Goal: Book appointment/travel/reservation

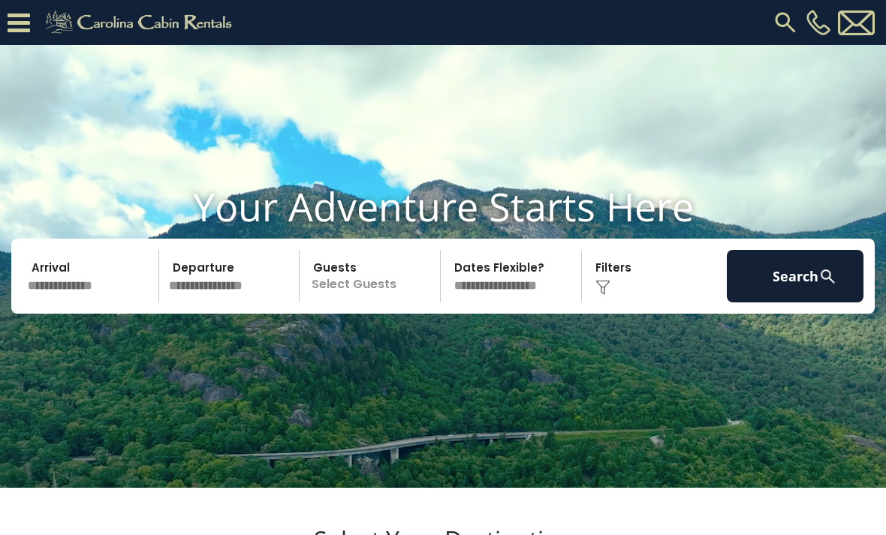
click at [101, 303] on input "text" at bounding box center [91, 276] width 137 height 53
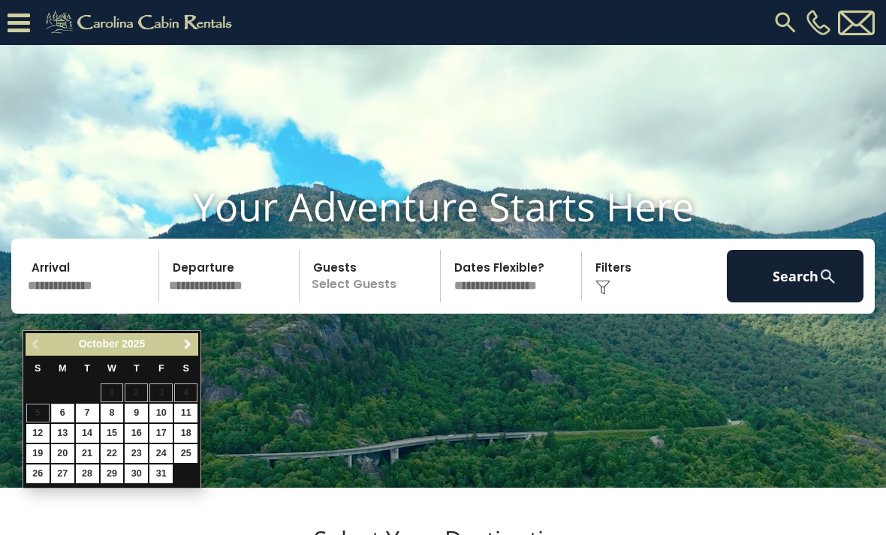
click at [196, 345] on link "Next" at bounding box center [187, 345] width 19 height 19
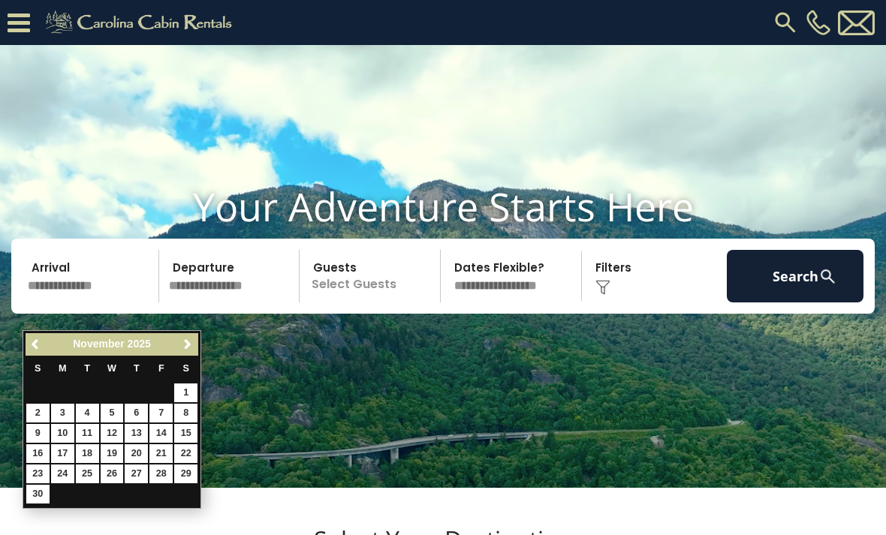
click at [190, 353] on link "Next" at bounding box center [187, 345] width 19 height 19
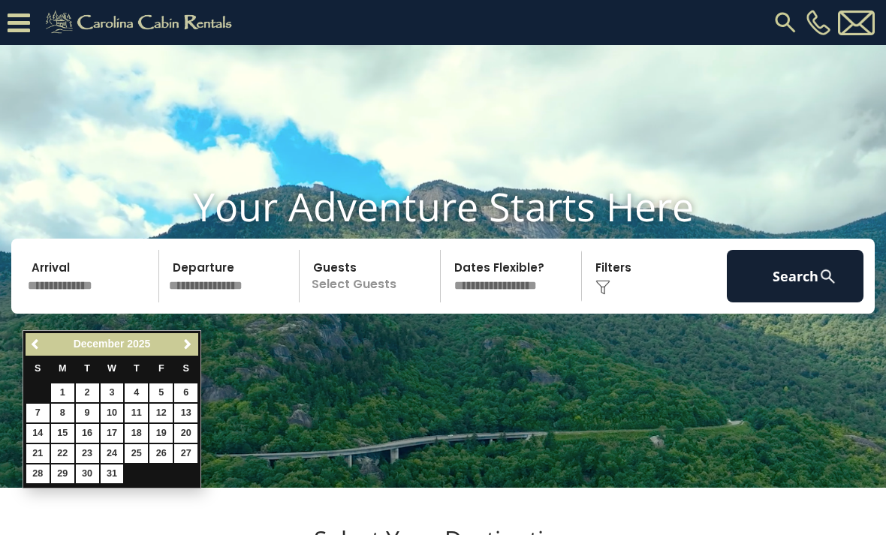
click at [115, 452] on link "24" at bounding box center [112, 454] width 23 height 19
type input "********"
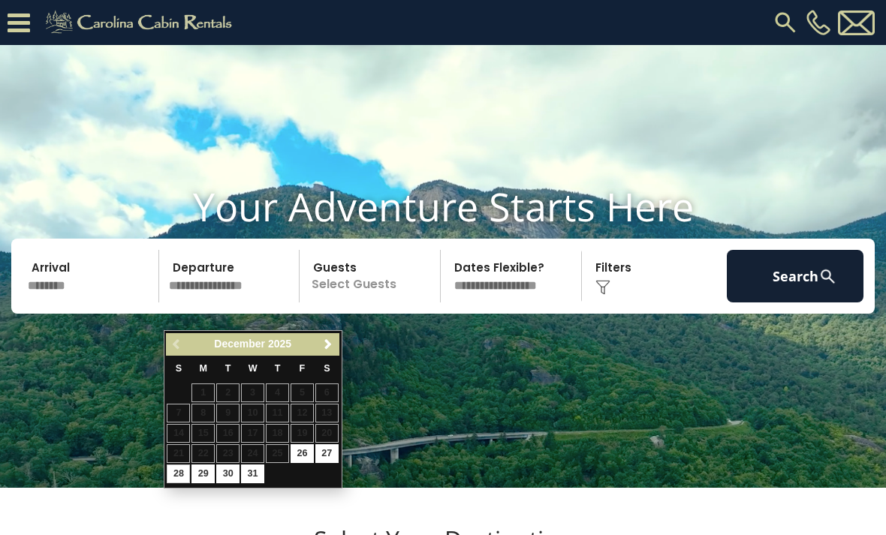
click at [183, 470] on link "28" at bounding box center [178, 474] width 23 height 19
type input "********"
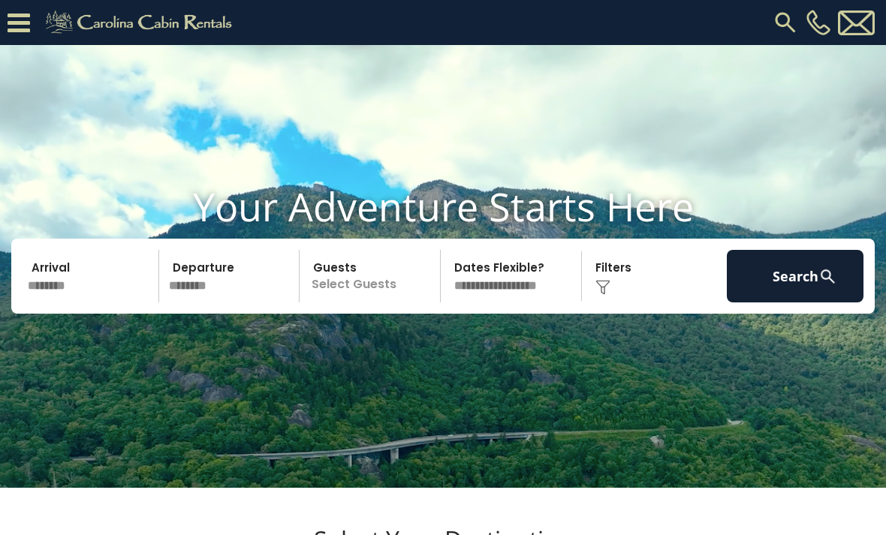
click at [353, 303] on p "Select Guests" at bounding box center [372, 276] width 136 height 53
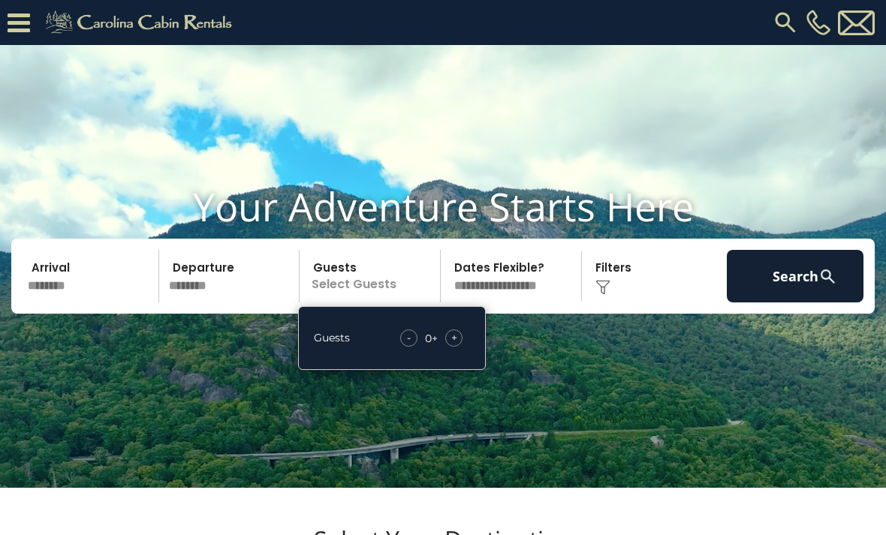
click at [461, 347] on div "+" at bounding box center [453, 338] width 17 height 17
click at [458, 347] on div "+" at bounding box center [453, 338] width 17 height 17
click at [460, 347] on div "+" at bounding box center [453, 338] width 17 height 17
click at [457, 345] on span "+" at bounding box center [454, 337] width 6 height 15
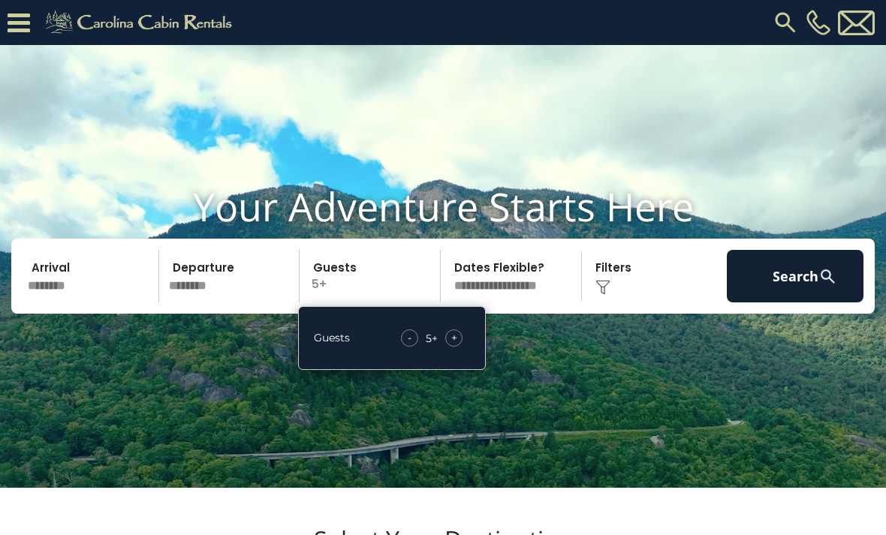
click at [458, 347] on div "+" at bounding box center [453, 338] width 17 height 17
click at [769, 303] on button "Search" at bounding box center [795, 276] width 137 height 53
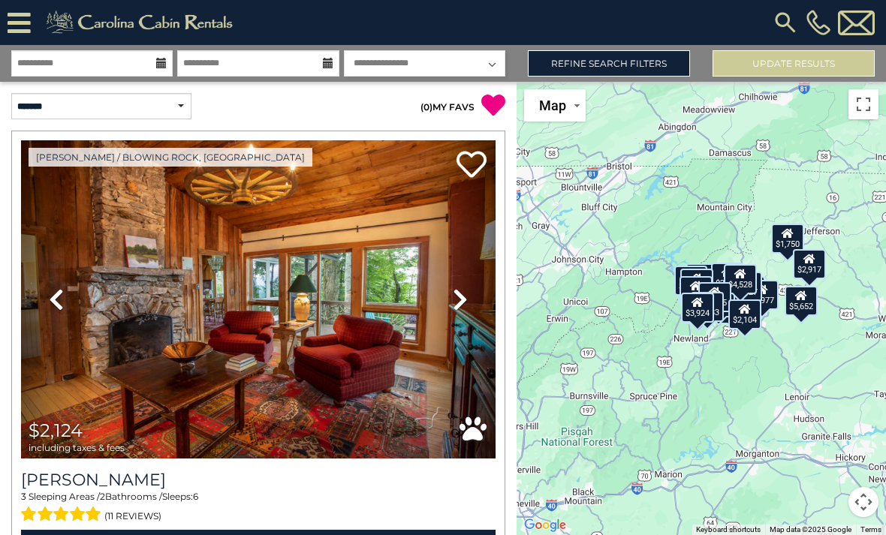
click at [462, 302] on icon at bounding box center [460, 300] width 15 height 24
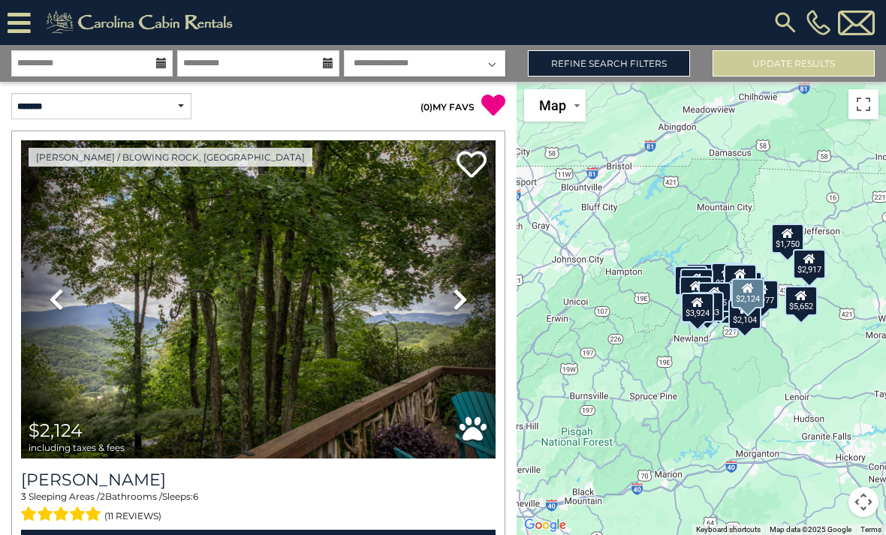
click at [462, 302] on icon at bounding box center [460, 300] width 15 height 24
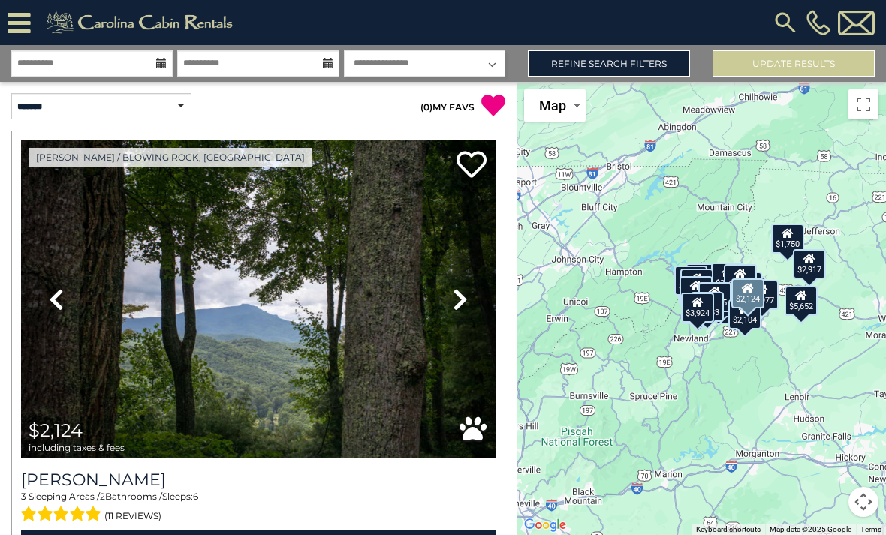
click at [466, 303] on icon at bounding box center [460, 300] width 15 height 24
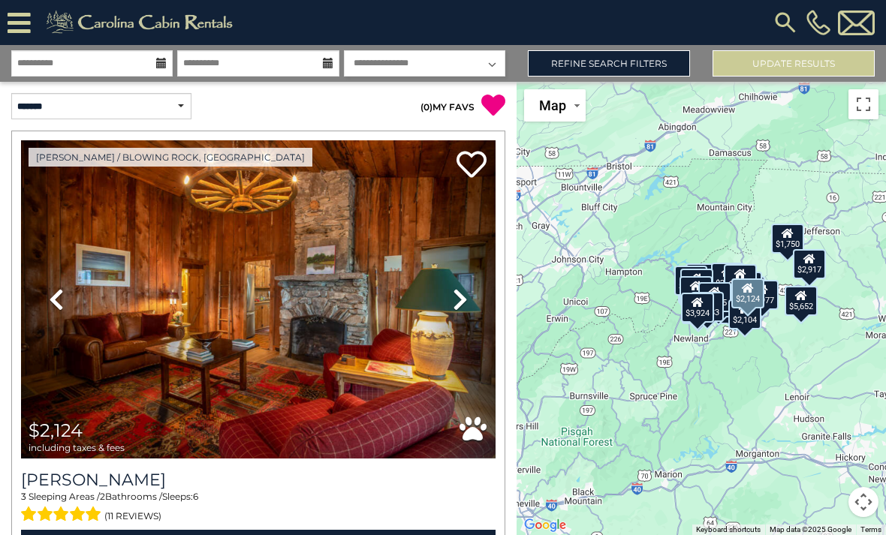
click at [462, 302] on icon at bounding box center [460, 300] width 15 height 24
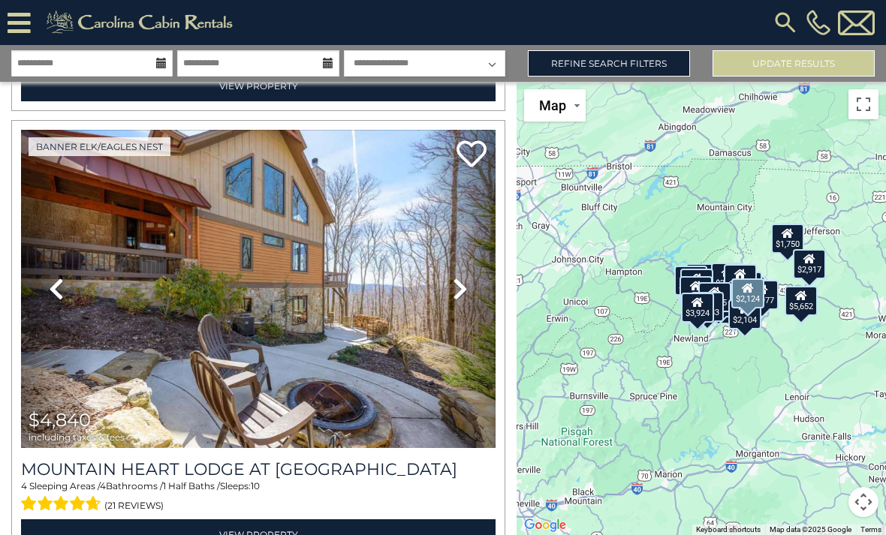
scroll to position [457, 0]
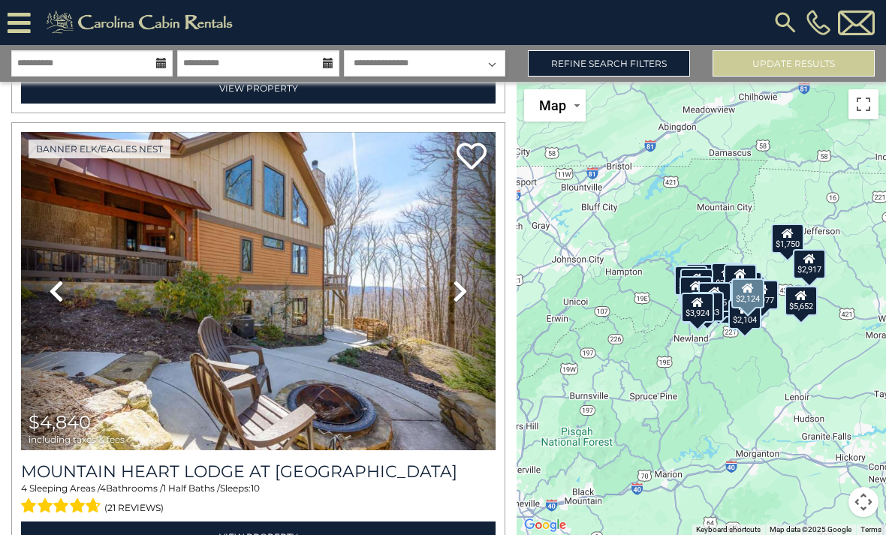
click at [460, 300] on icon at bounding box center [460, 291] width 15 height 24
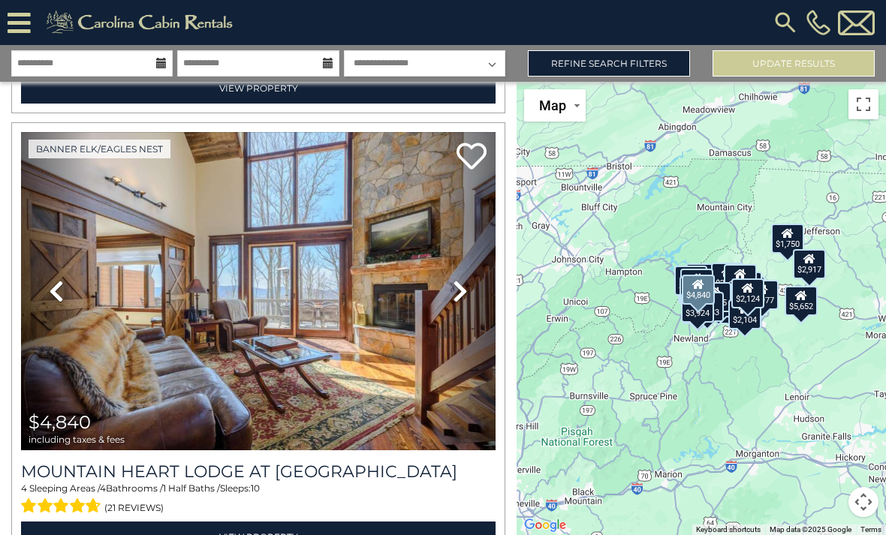
click at [465, 294] on icon at bounding box center [460, 291] width 15 height 24
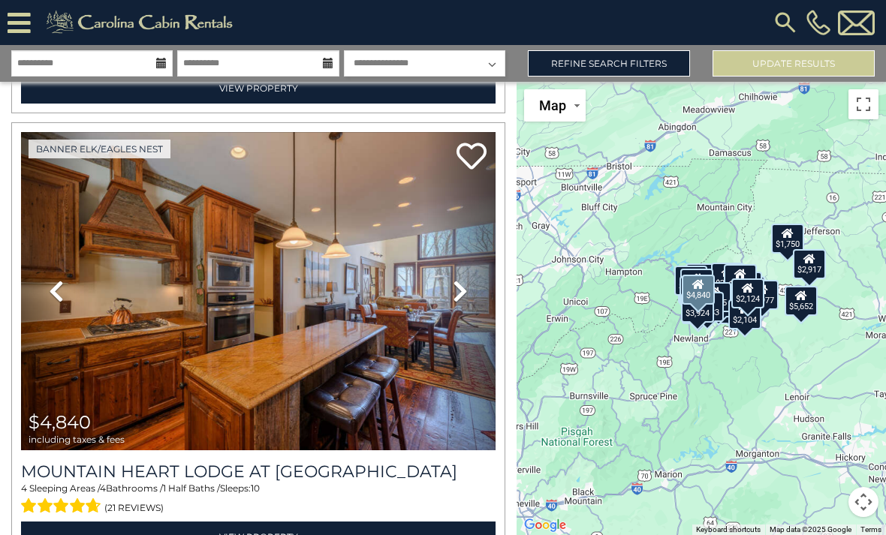
click at [465, 291] on icon at bounding box center [460, 291] width 15 height 24
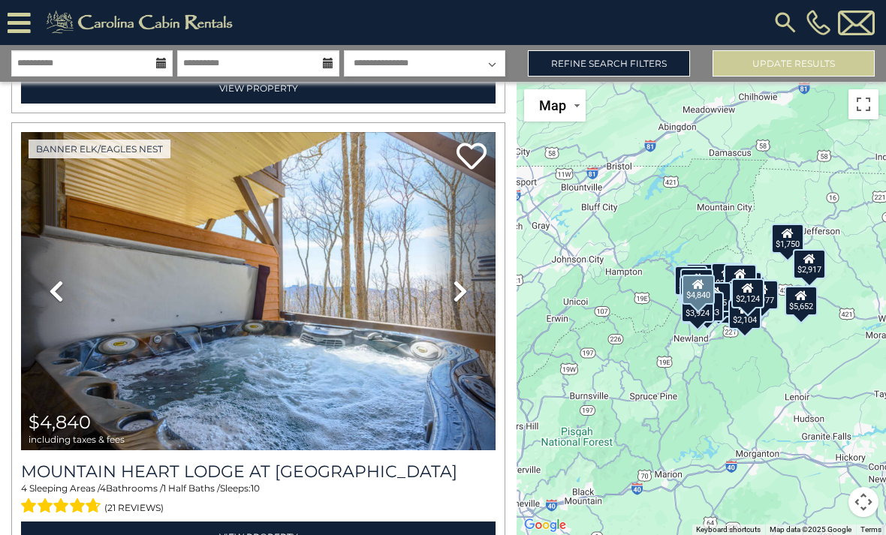
click at [465, 297] on icon at bounding box center [460, 291] width 15 height 24
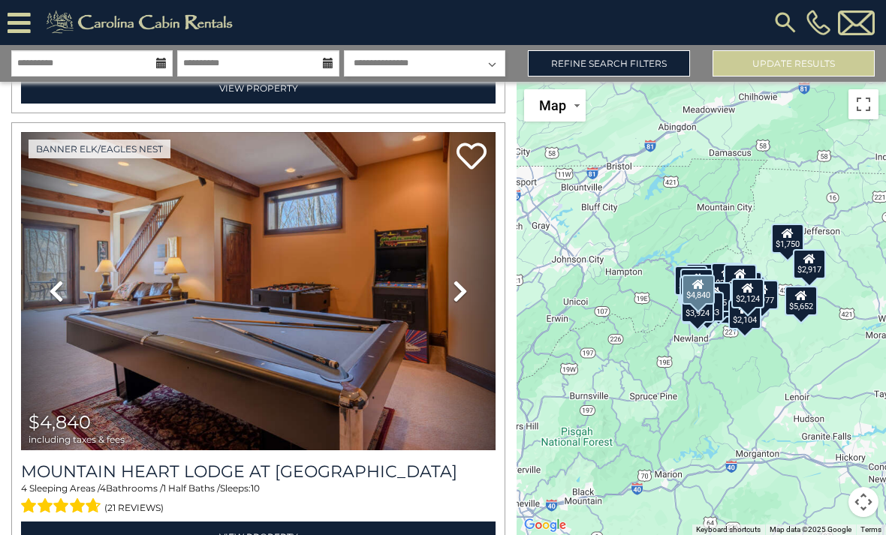
click at [459, 300] on icon at bounding box center [460, 291] width 15 height 24
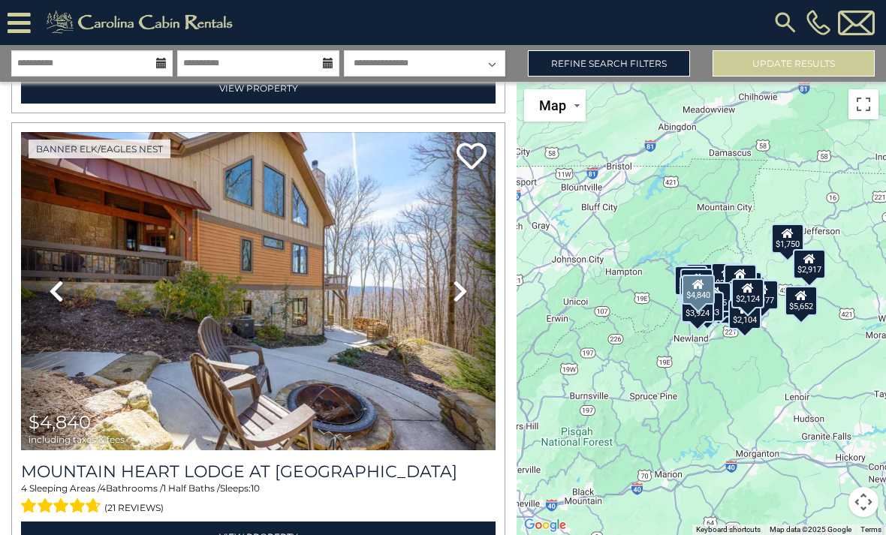
click at [461, 296] on icon at bounding box center [460, 291] width 15 height 24
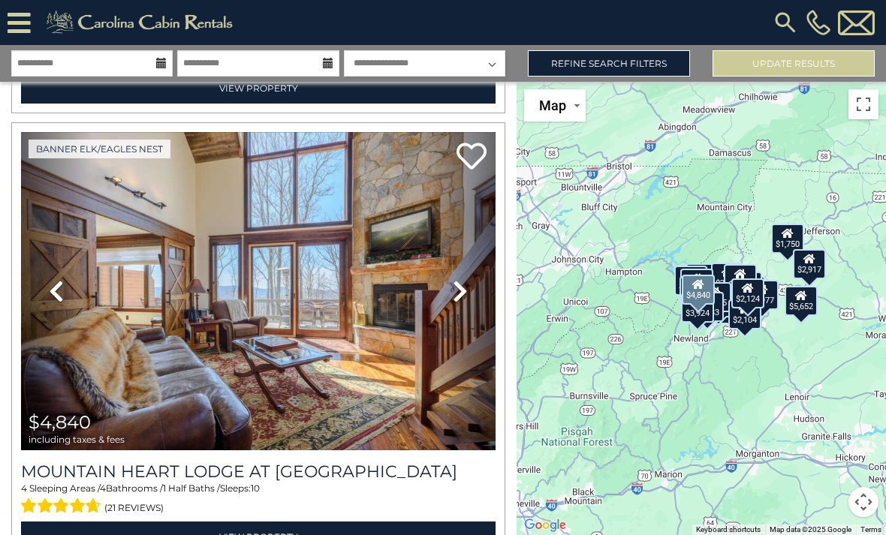
click at [457, 298] on icon at bounding box center [460, 291] width 15 height 24
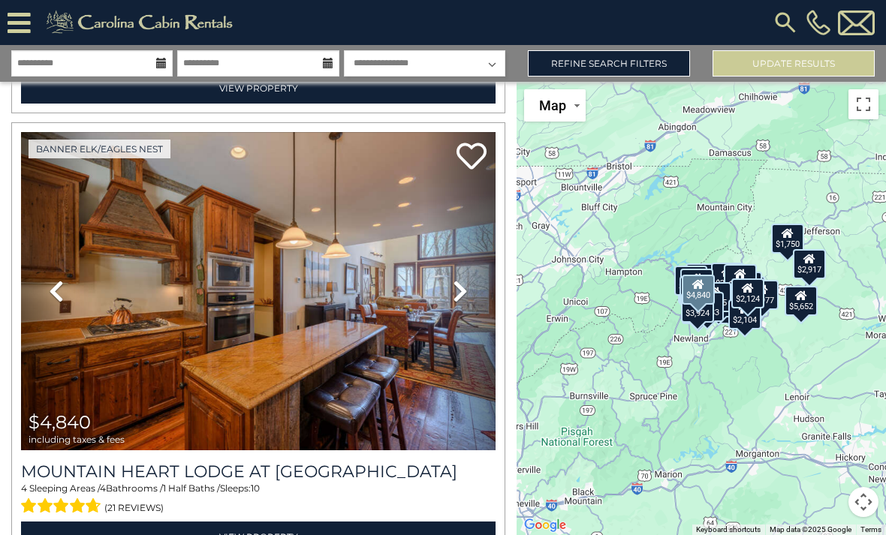
click at [457, 300] on icon at bounding box center [460, 291] width 15 height 24
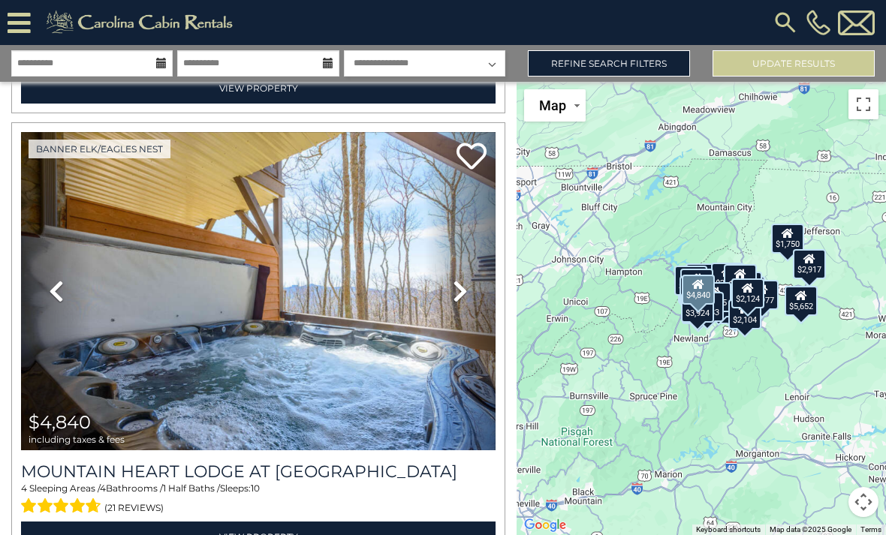
click at [457, 296] on icon at bounding box center [460, 291] width 15 height 24
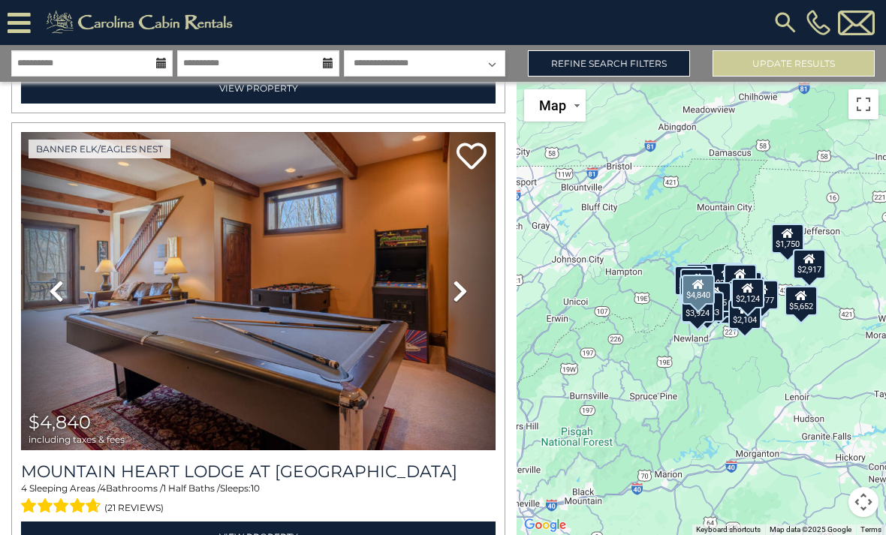
click at [455, 295] on icon at bounding box center [460, 291] width 15 height 24
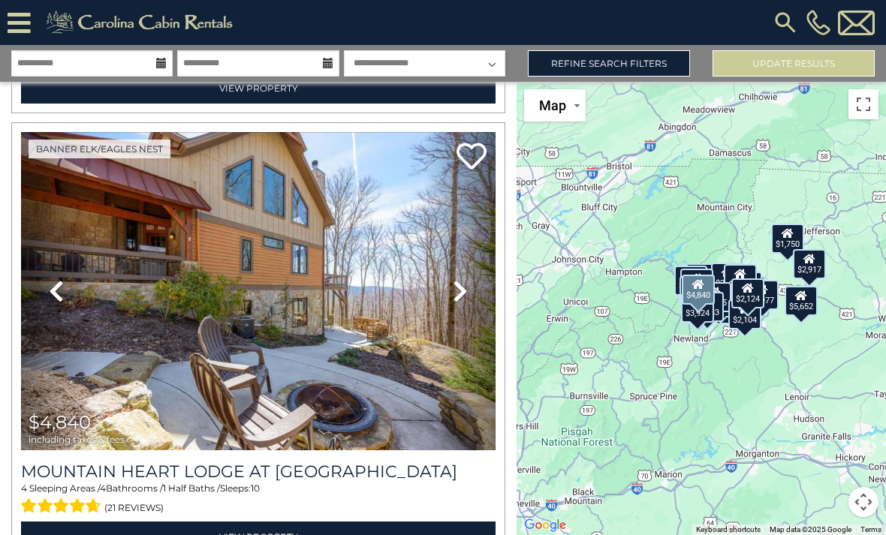
click at [461, 297] on icon at bounding box center [460, 291] width 15 height 24
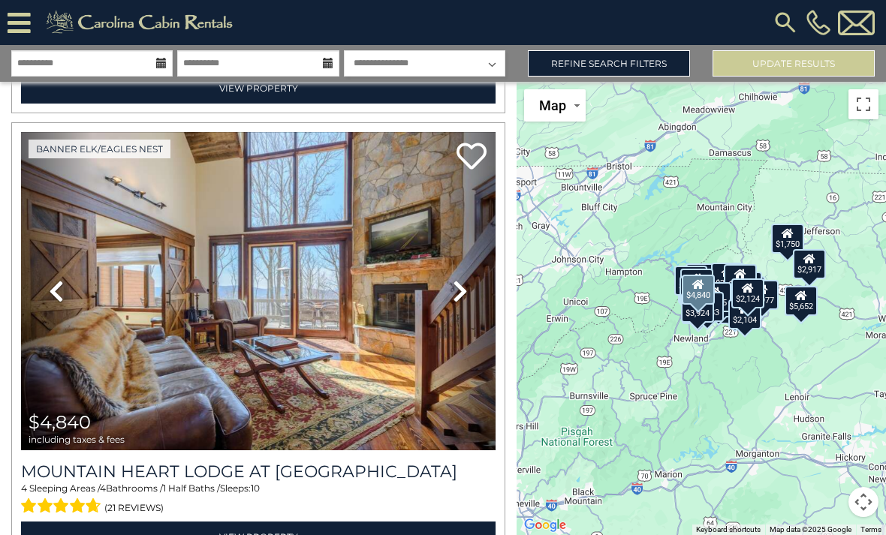
click at [460, 297] on icon at bounding box center [460, 291] width 15 height 24
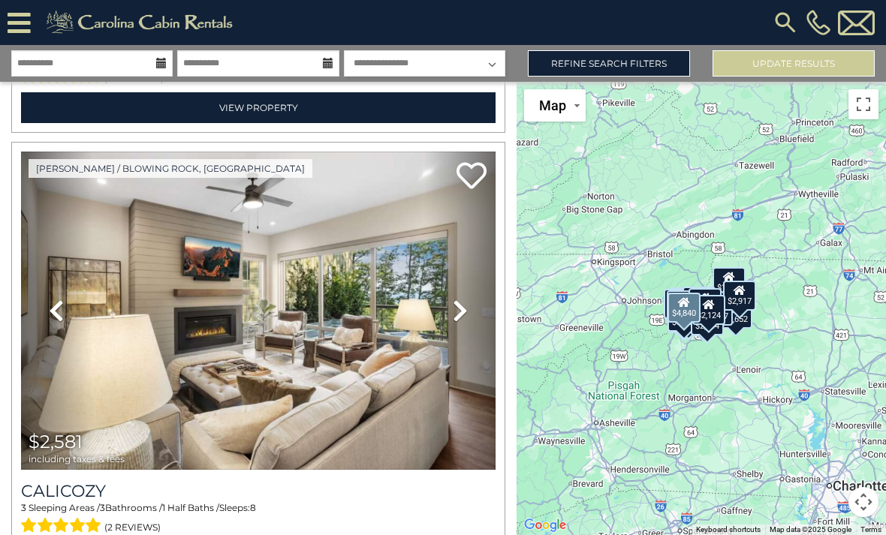
scroll to position [884, 0]
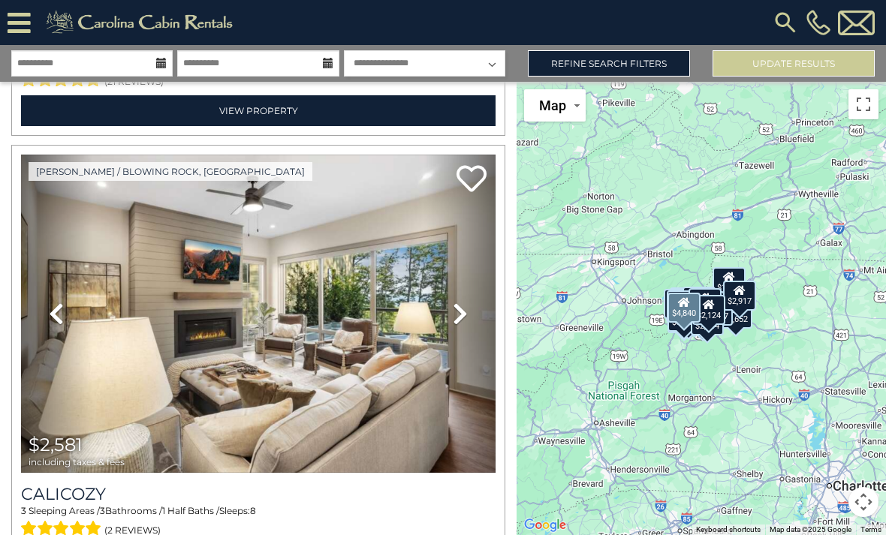
click at [463, 302] on icon at bounding box center [460, 314] width 15 height 24
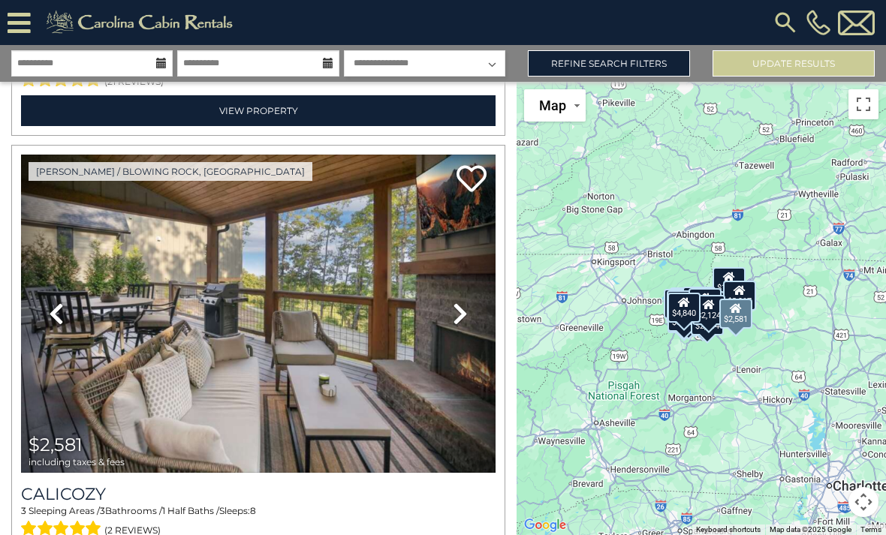
click at [456, 302] on icon at bounding box center [460, 314] width 15 height 24
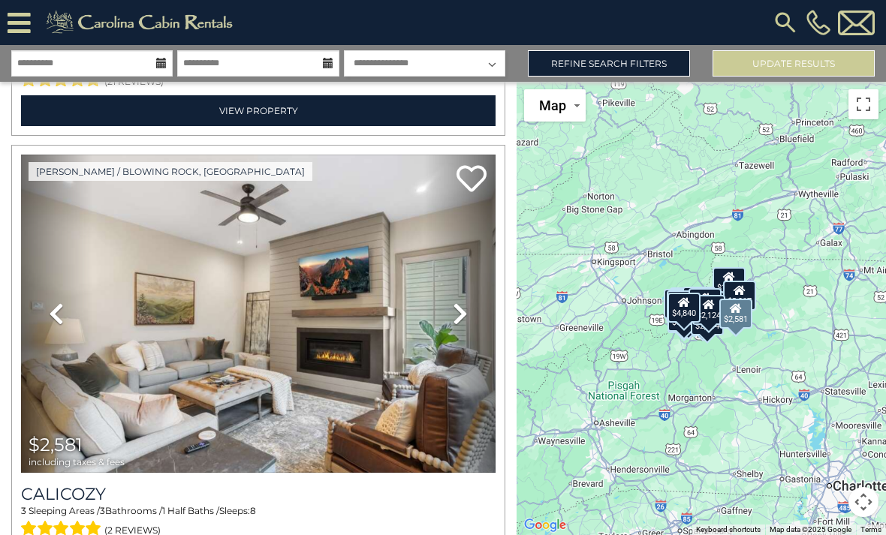
click at [467, 280] on link "Next" at bounding box center [459, 314] width 71 height 318
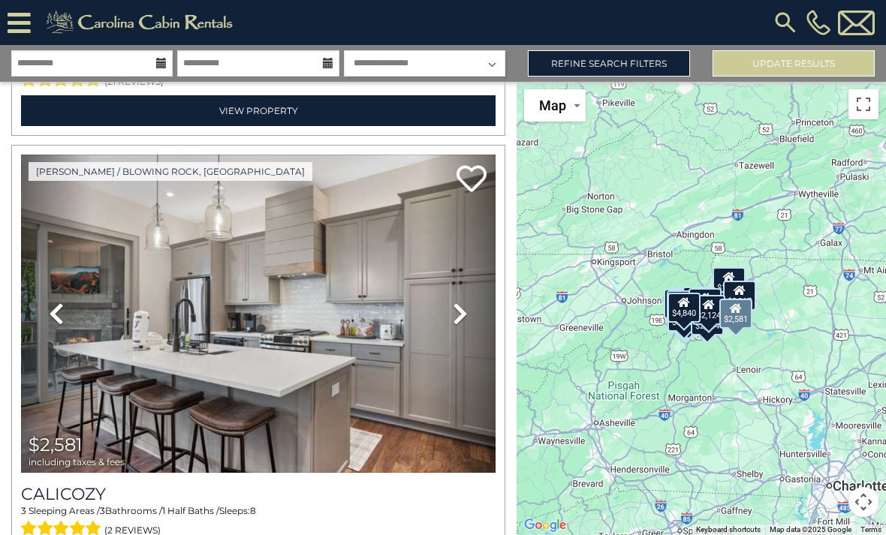
click at [461, 284] on link "Next" at bounding box center [459, 314] width 71 height 318
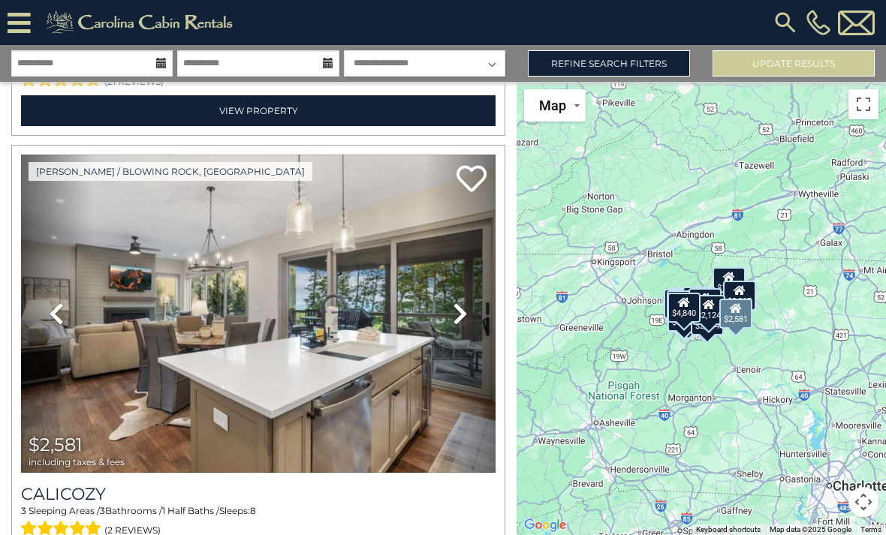
click at [469, 279] on link "Next" at bounding box center [459, 314] width 71 height 318
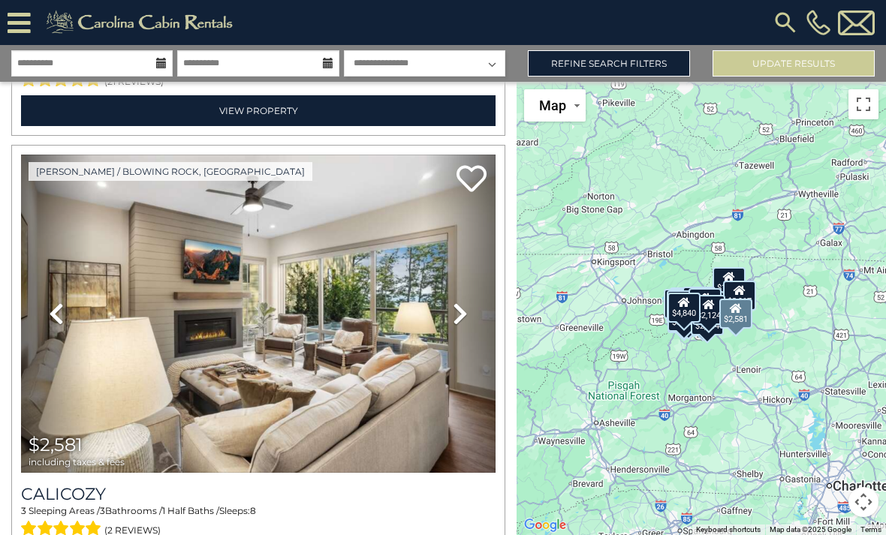
click at [377, 484] on h3 "Calicozy" at bounding box center [258, 494] width 475 height 20
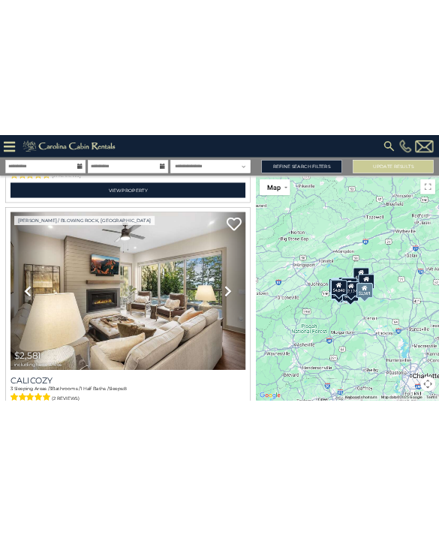
scroll to position [0, 0]
